Goal: Navigation & Orientation: Find specific page/section

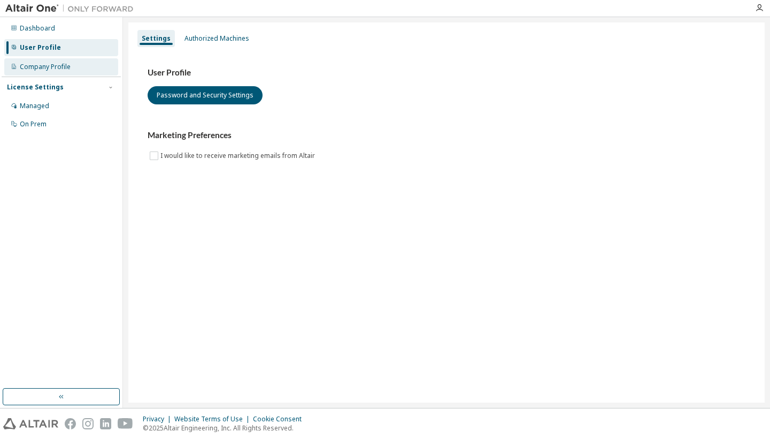
click at [60, 66] on div "Company Profile" at bounding box center [45, 67] width 51 height 9
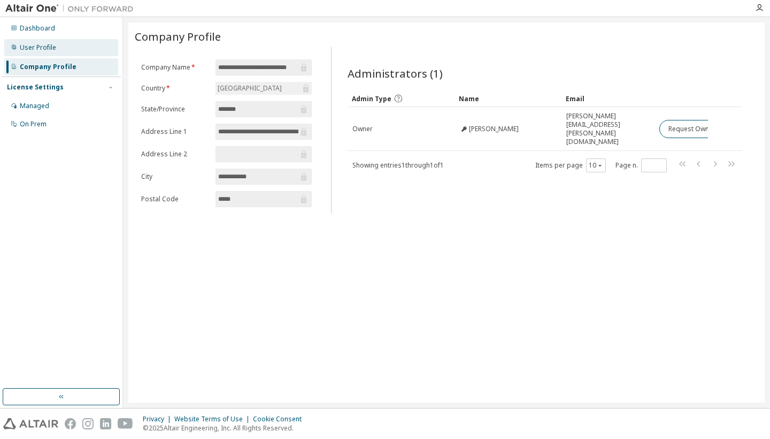
click at [59, 53] on div "User Profile" at bounding box center [61, 47] width 114 height 17
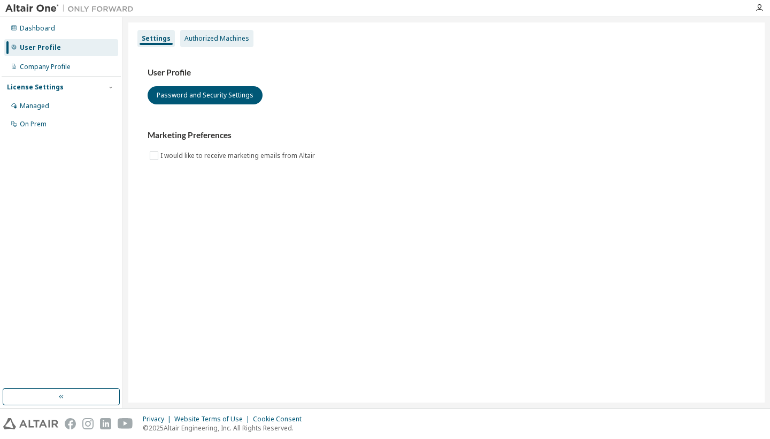
click at [197, 35] on div "Authorized Machines" at bounding box center [217, 38] width 65 height 9
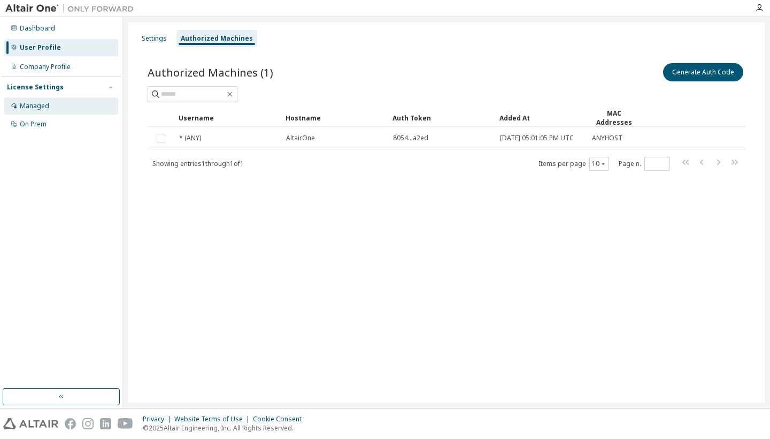
click at [46, 100] on div "Managed" at bounding box center [61, 105] width 114 height 17
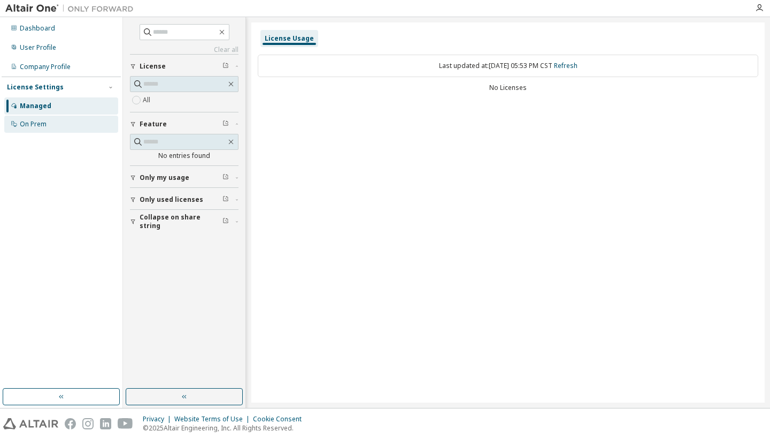
click at [49, 120] on div "On Prem" at bounding box center [61, 124] width 114 height 17
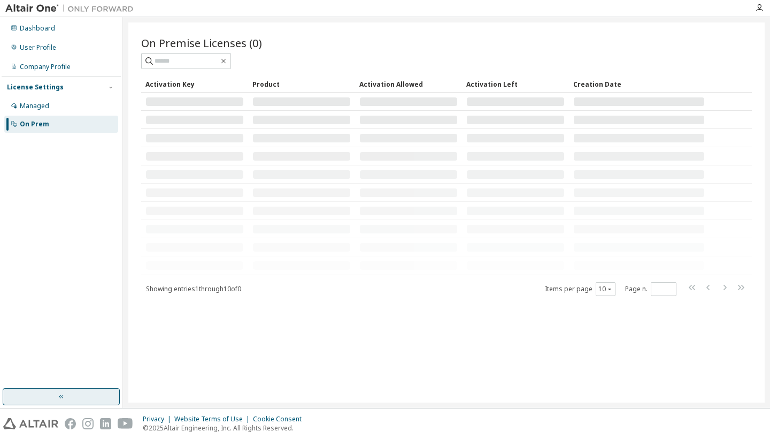
click at [74, 393] on button "button" at bounding box center [61, 396] width 117 height 17
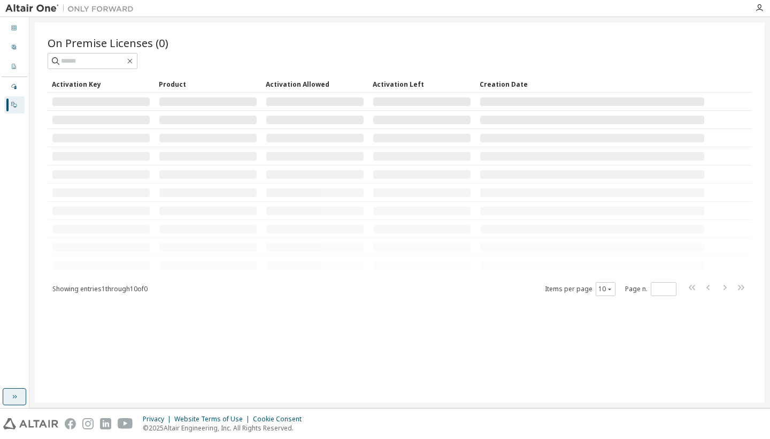
click at [74, 393] on div "On Premise Licenses (0) Clear Load Save Save As Field Operator Value Select fil…" at bounding box center [400, 212] width 730 height 380
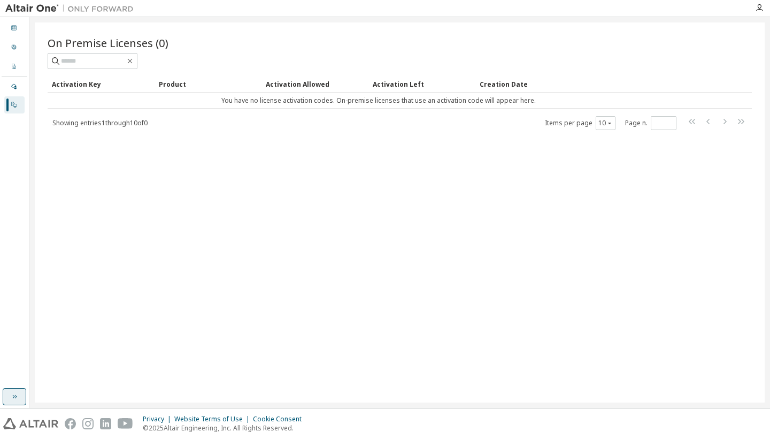
click at [9, 389] on button "button" at bounding box center [15, 396] width 24 height 17
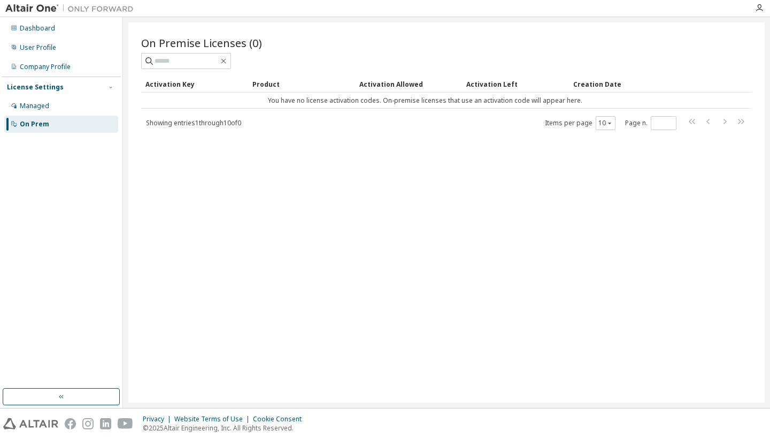
click at [83, 14] on div at bounding box center [69, 8] width 139 height 17
click at [99, 3] on img at bounding box center [72, 8] width 134 height 11
click at [72, 27] on div "Dashboard" at bounding box center [61, 28] width 114 height 17
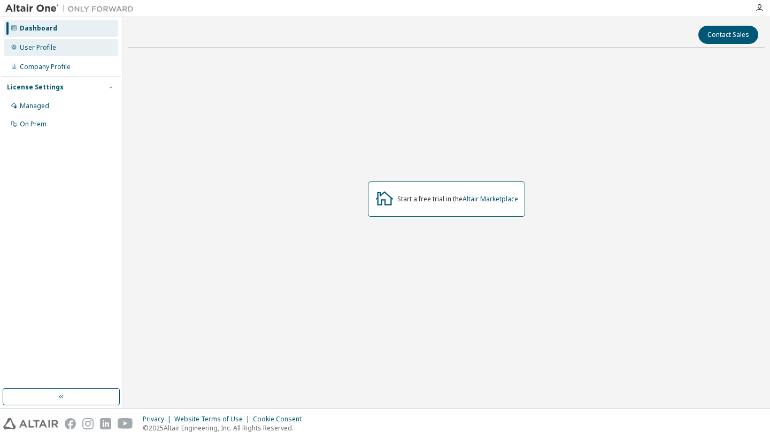
click at [64, 41] on div "User Profile" at bounding box center [61, 47] width 114 height 17
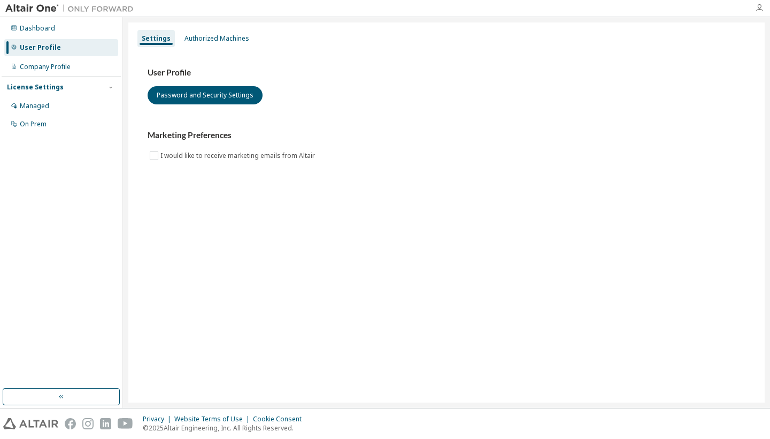
click at [757, 9] on icon "button" at bounding box center [759, 8] width 9 height 9
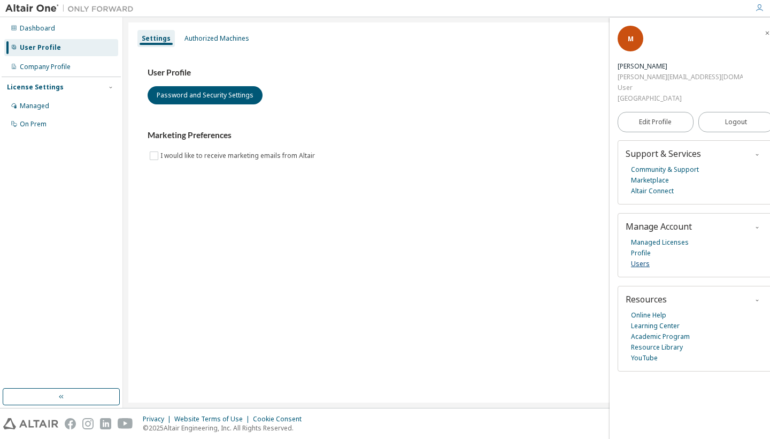
click at [643, 262] on link "Users" at bounding box center [640, 263] width 19 height 11
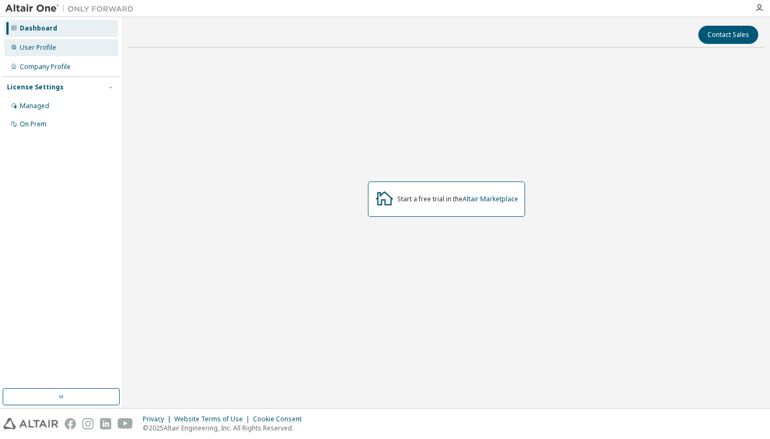
click at [64, 51] on div "User Profile" at bounding box center [61, 47] width 114 height 17
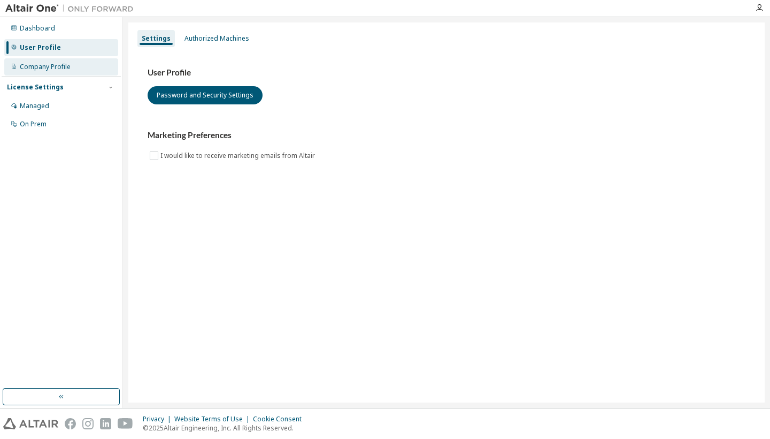
click at [56, 71] on div "Company Profile" at bounding box center [61, 66] width 114 height 17
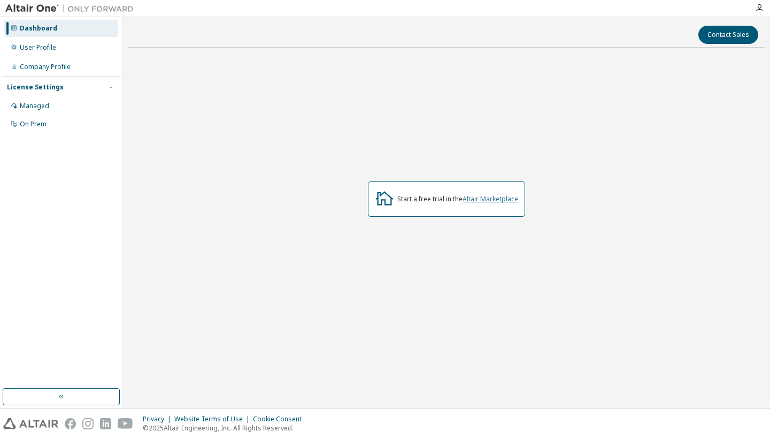
click at [480, 201] on link "Altair Marketplace" at bounding box center [491, 198] width 56 height 9
